Goal: Browse casually: Explore the website without a specific task or goal

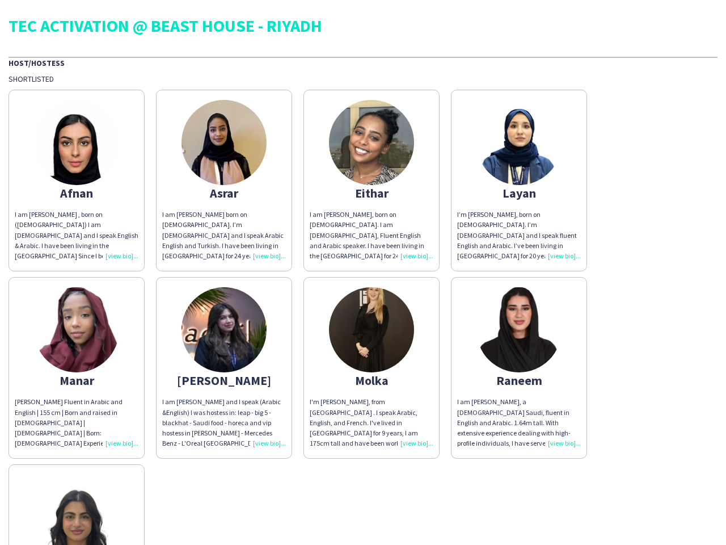
click at [363, 272] on div "Afnan I am [PERSON_NAME] , born on ([DEMOGRAPHIC_DATA]) I am [DEMOGRAPHIC_DATA]…" at bounding box center [363, 365] width 709 height 562
click at [77, 180] on img at bounding box center [76, 142] width 85 height 85
click at [224, 180] on img at bounding box center [224, 142] width 85 height 85
click at [372, 180] on img at bounding box center [371, 142] width 85 height 85
click at [519, 180] on img at bounding box center [519, 142] width 85 height 85
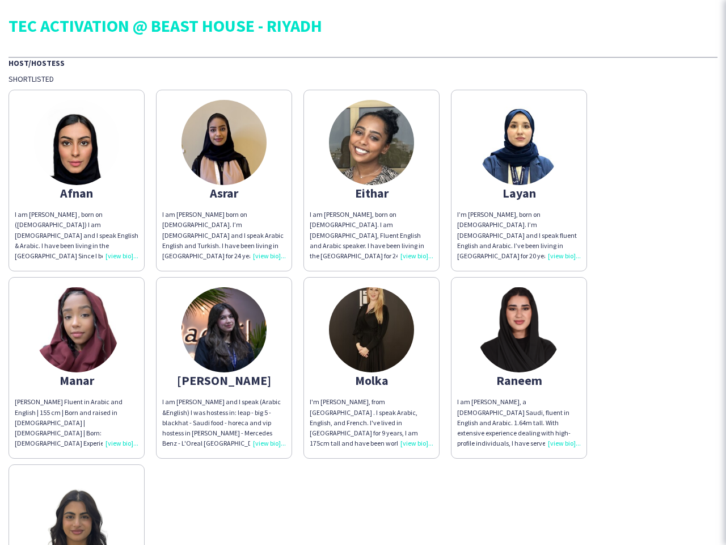
click at [77, 368] on img at bounding box center [76, 329] width 85 height 85
click at [224, 368] on img at bounding box center [224, 329] width 85 height 85
click at [372, 368] on img at bounding box center [371, 329] width 85 height 85
click at [519, 368] on img at bounding box center [519, 329] width 85 height 85
click at [77, 505] on img at bounding box center [76, 516] width 85 height 85
